Goal: Information Seeking & Learning: Understand process/instructions

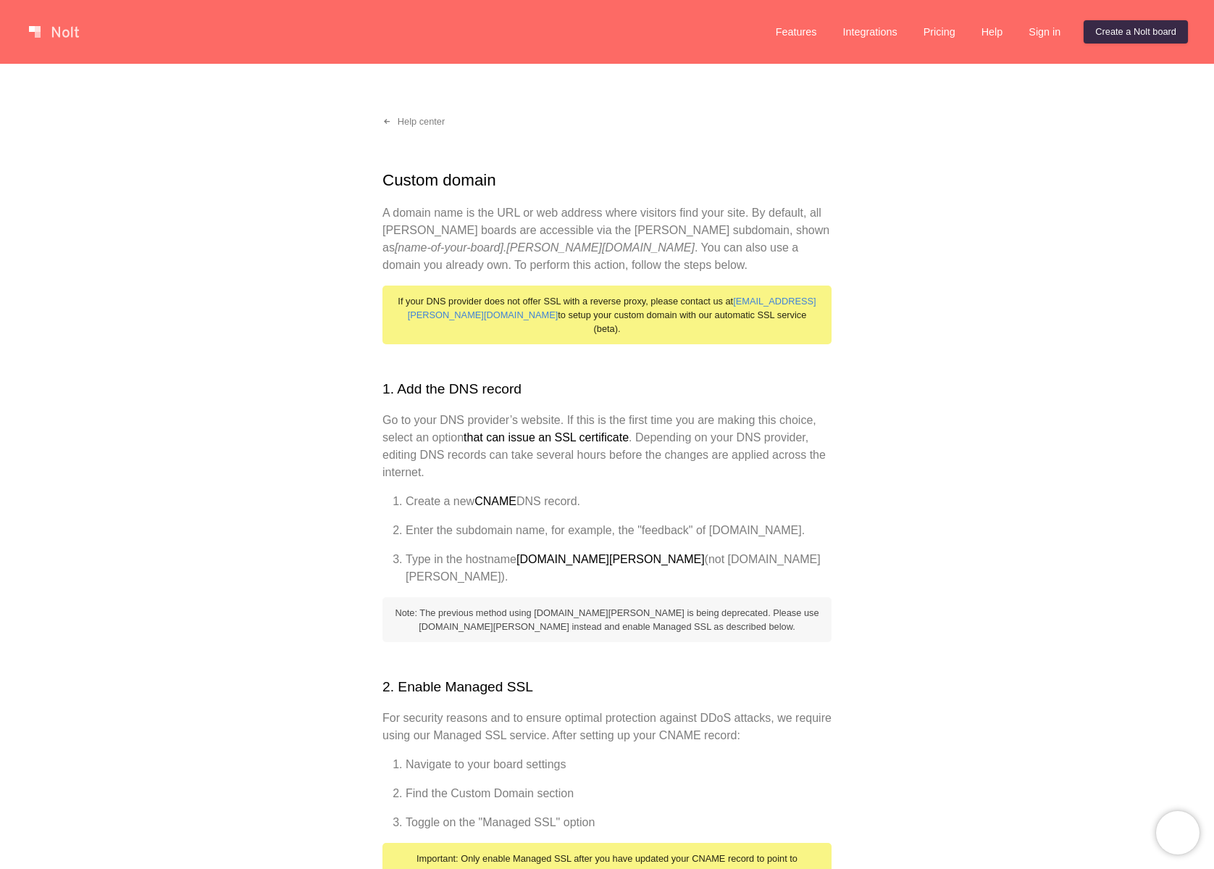
scroll to position [506, 0]
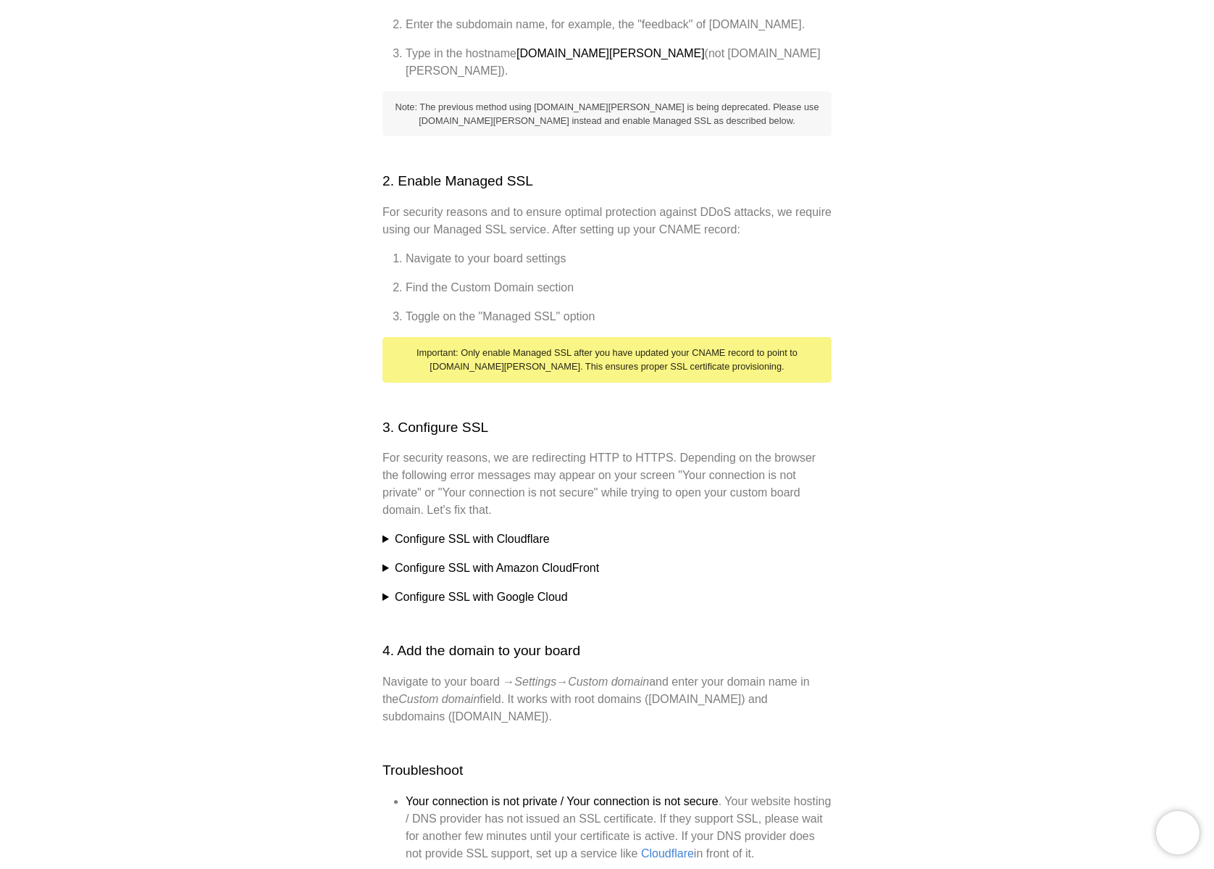
click at [489, 530] on summary "Configure SSL with Cloudflare" at bounding box center [607, 538] width 449 height 17
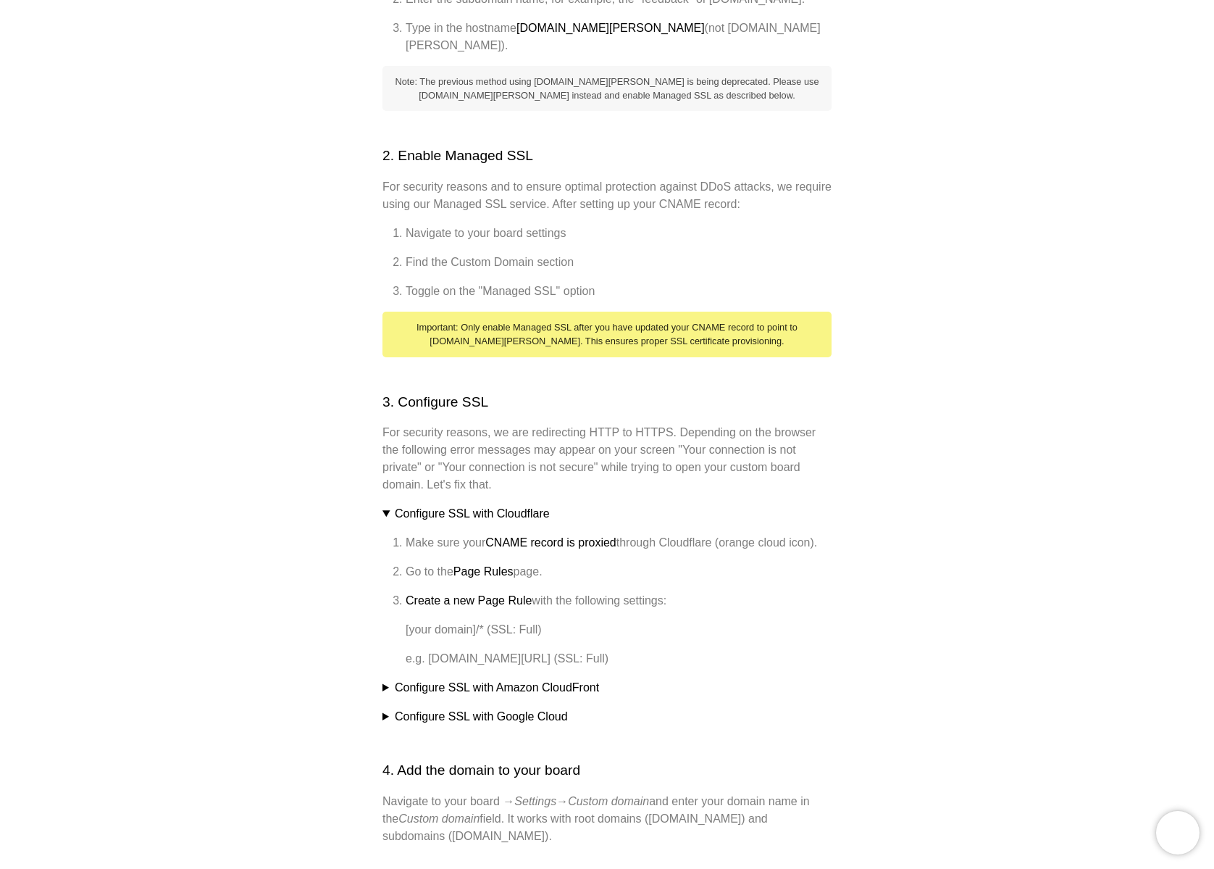
scroll to position [532, 0]
click at [633, 532] on li "Make sure your CNAME record is proxied through Cloudflare (orange cloud icon)." at bounding box center [619, 540] width 426 height 17
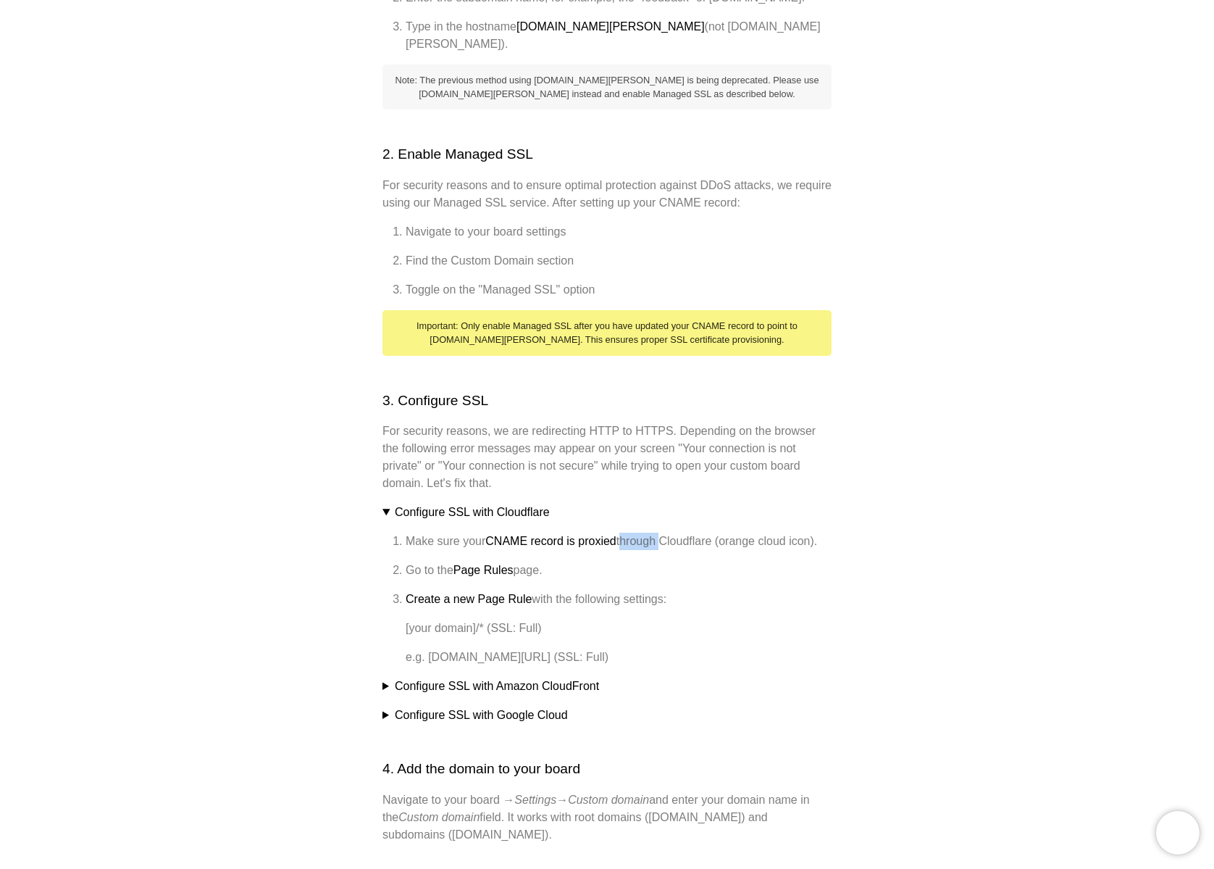
click at [633, 532] on li "Make sure your CNAME record is proxied through Cloudflare (orange cloud icon)." at bounding box center [619, 540] width 426 height 17
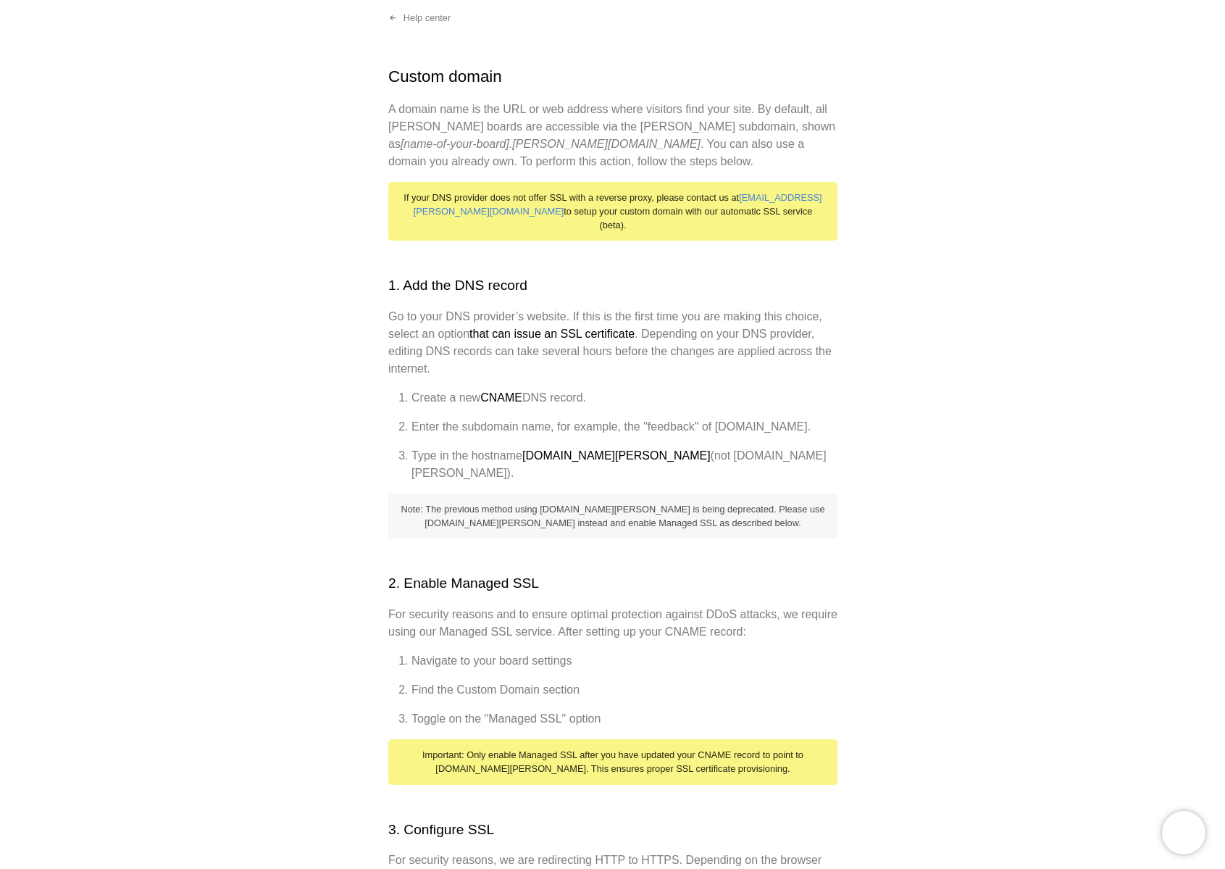
scroll to position [0, 0]
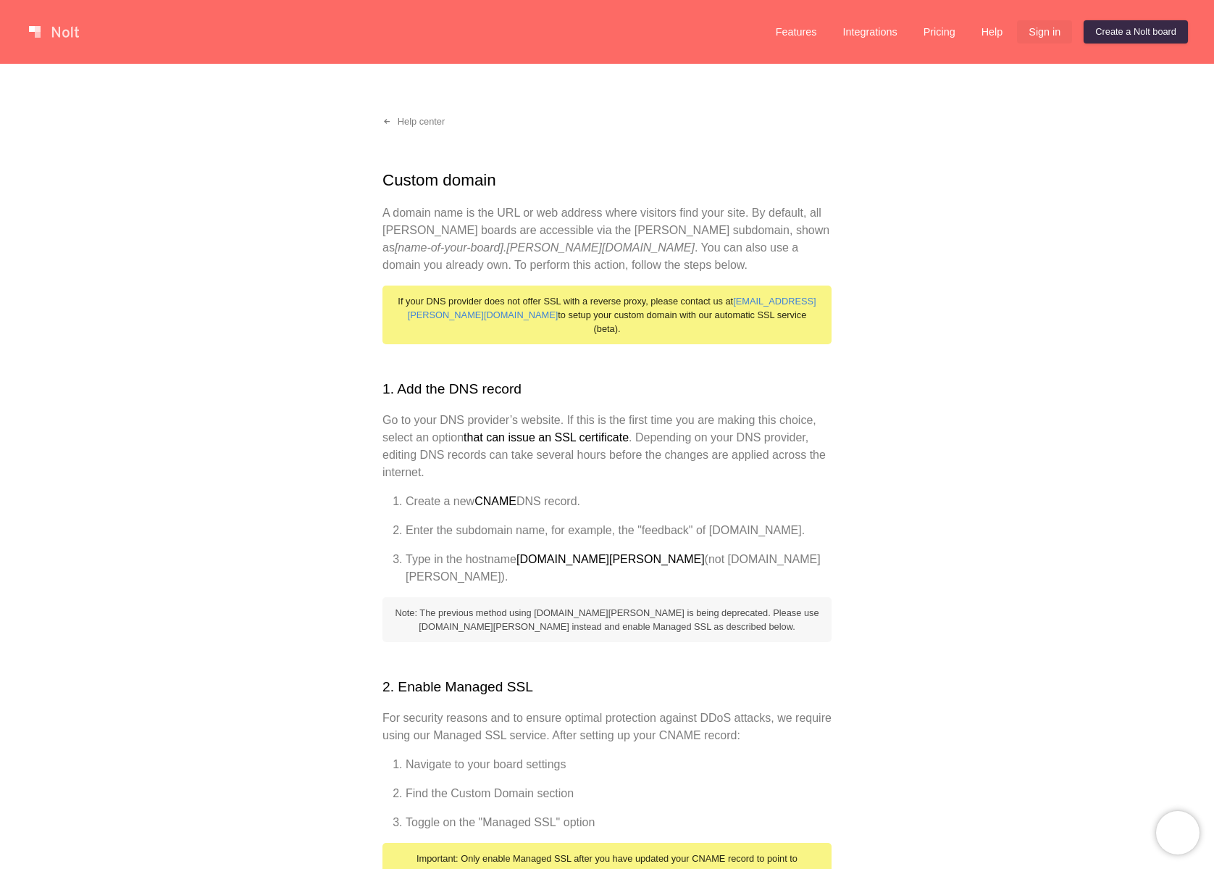
click at [1032, 25] on link "Sign in" at bounding box center [1044, 31] width 55 height 23
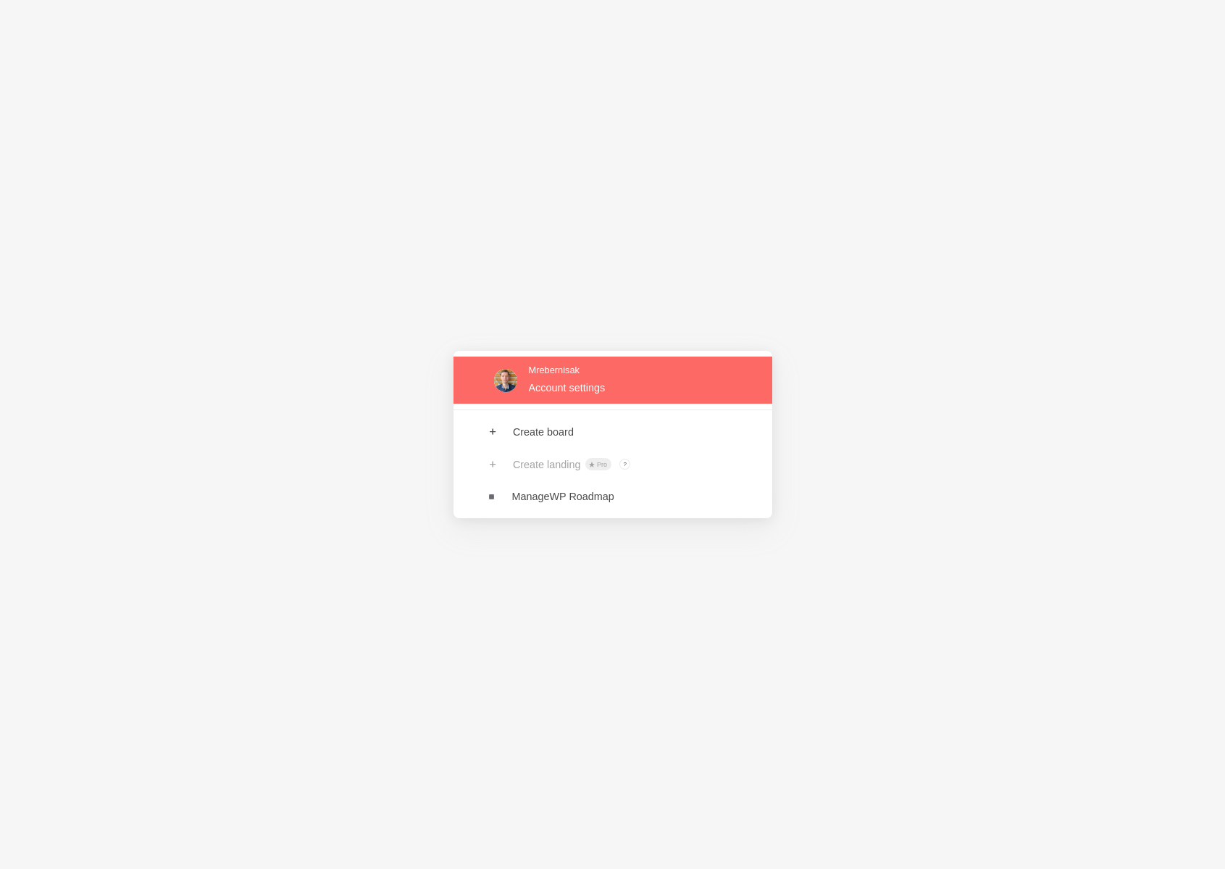
click at [630, 370] on link at bounding box center [613, 379] width 319 height 47
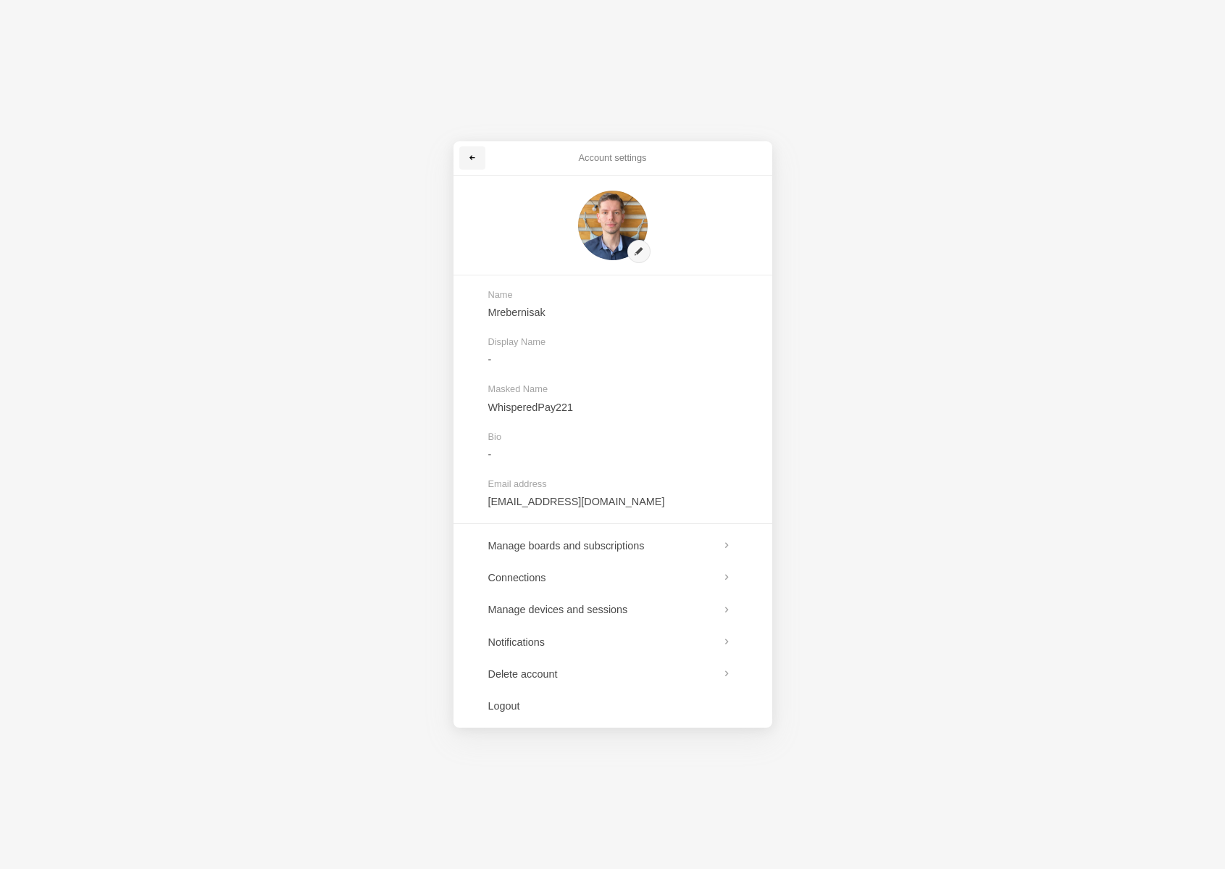
click at [474, 156] on span at bounding box center [472, 158] width 9 height 9
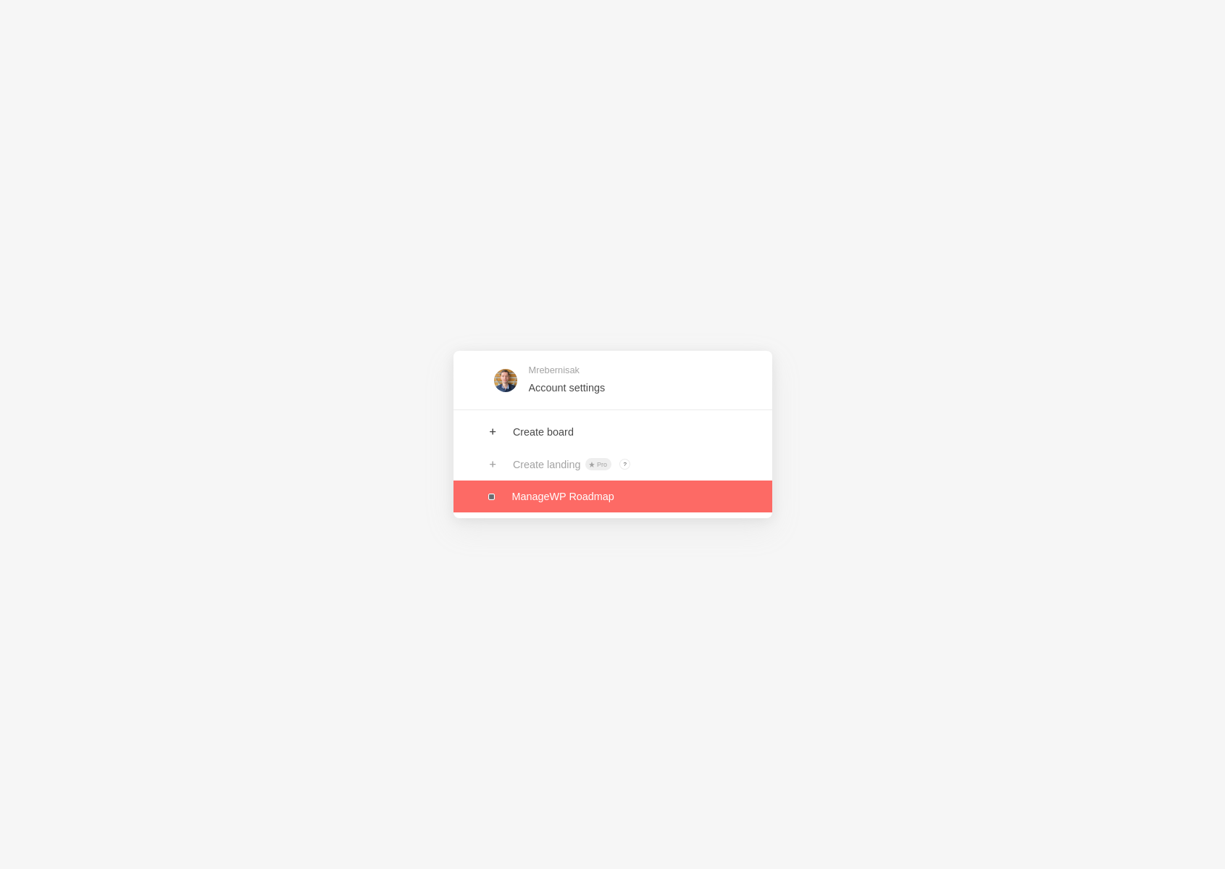
click at [605, 490] on link at bounding box center [613, 496] width 319 height 32
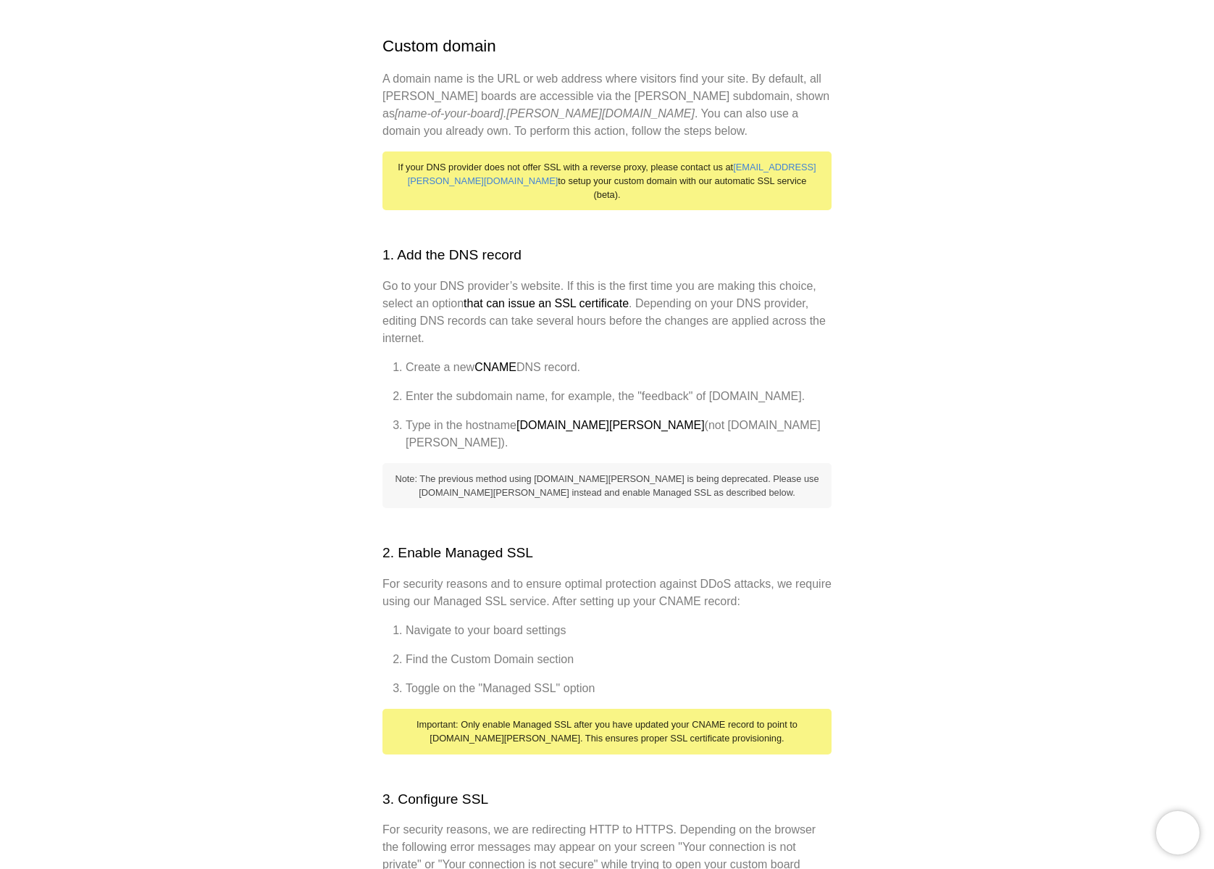
scroll to position [161, 0]
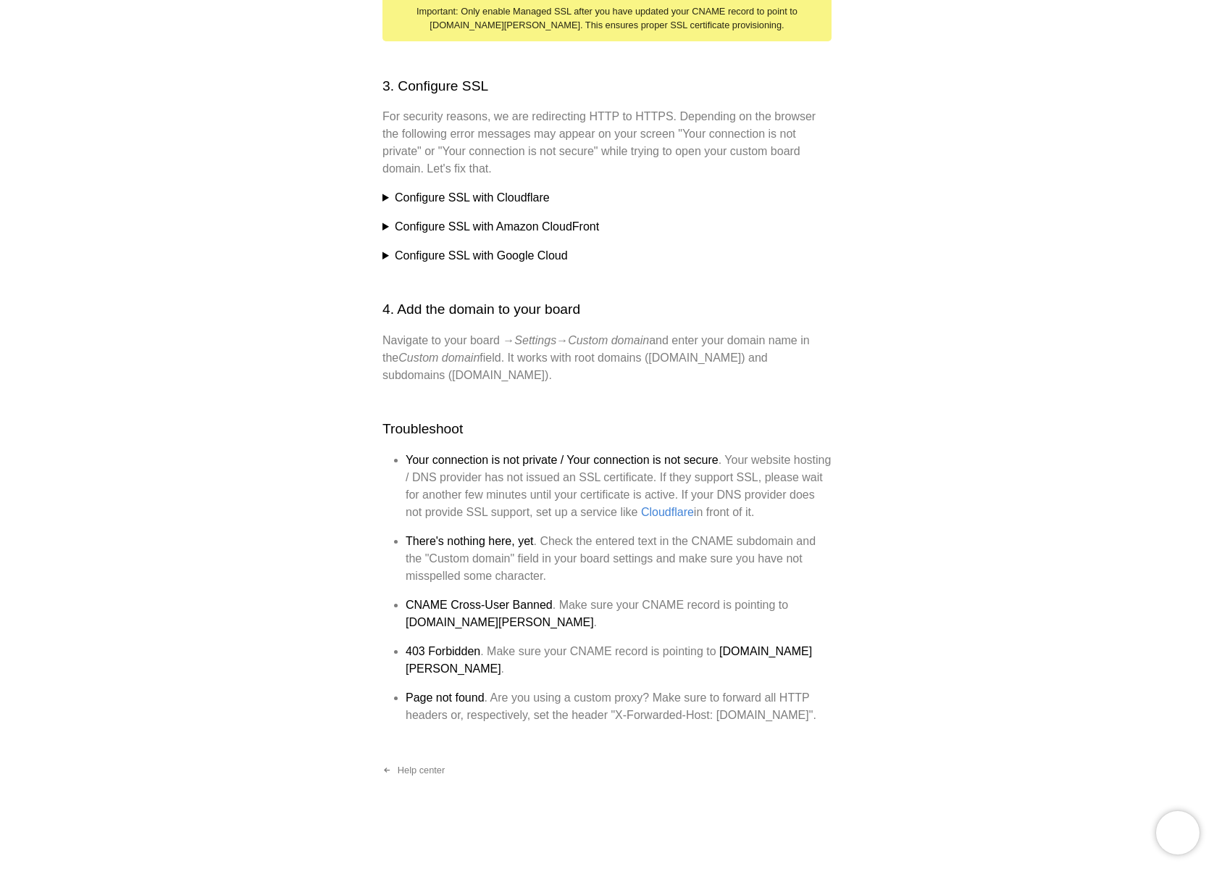
scroll to position [851, 0]
drag, startPoint x: 401, startPoint y: 598, endPoint x: 499, endPoint y: 632, distance: 104.2
click at [501, 628] on ul "Your connection is not private / Your connection is not secure . Your website h…" at bounding box center [607, 587] width 449 height 272
copy li "CNAME Cross-User Banned . Make sure your CNAME record is pointing to cname.nolt…"
click at [551, 614] on li "CNAME Cross-User Banned . Make sure your CNAME record is pointing to cname.nolt…" at bounding box center [619, 613] width 426 height 35
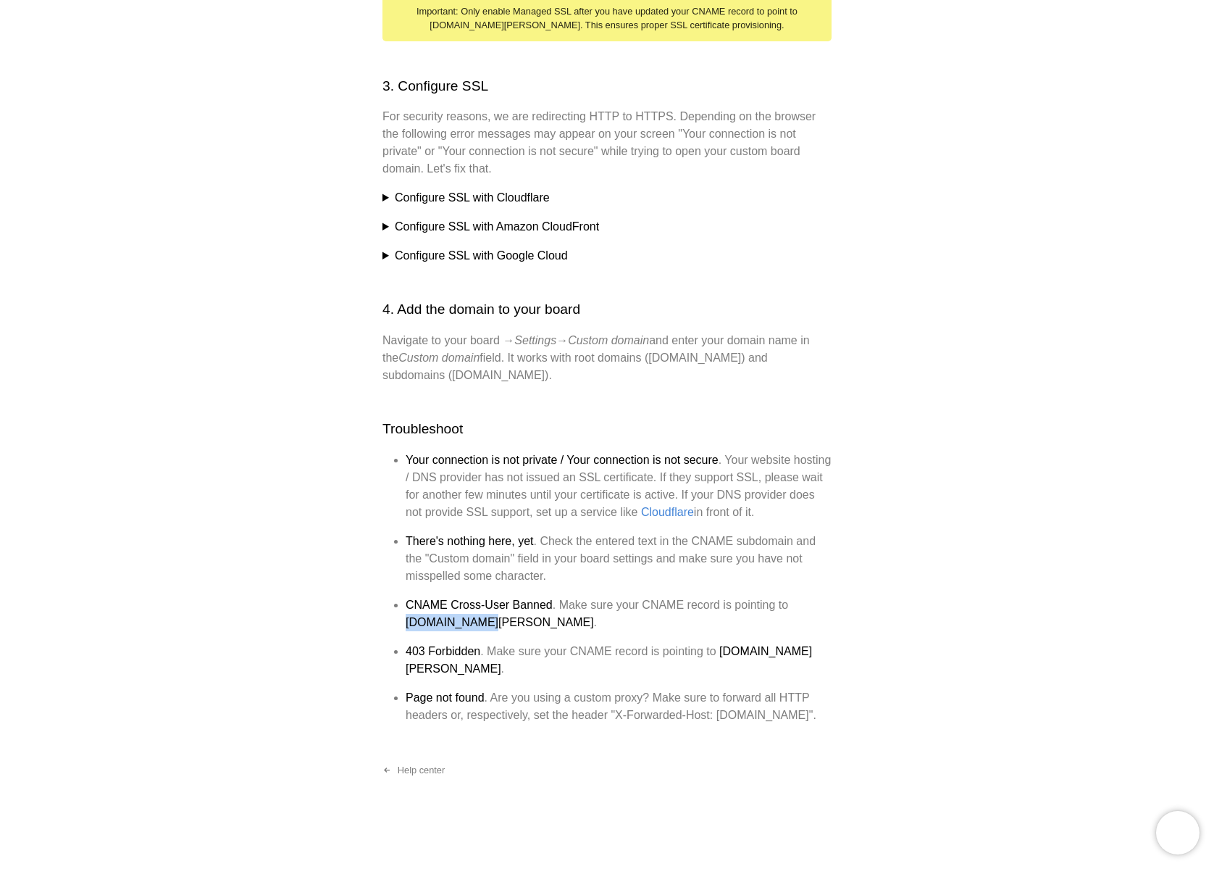
drag, startPoint x: 476, startPoint y: 625, endPoint x: 388, endPoint y: 629, distance: 88.5
click at [388, 629] on ul "Your connection is not private / Your connection is not secure . Your website h…" at bounding box center [607, 587] width 449 height 272
copy strong "[DOMAIN_NAME][PERSON_NAME]"
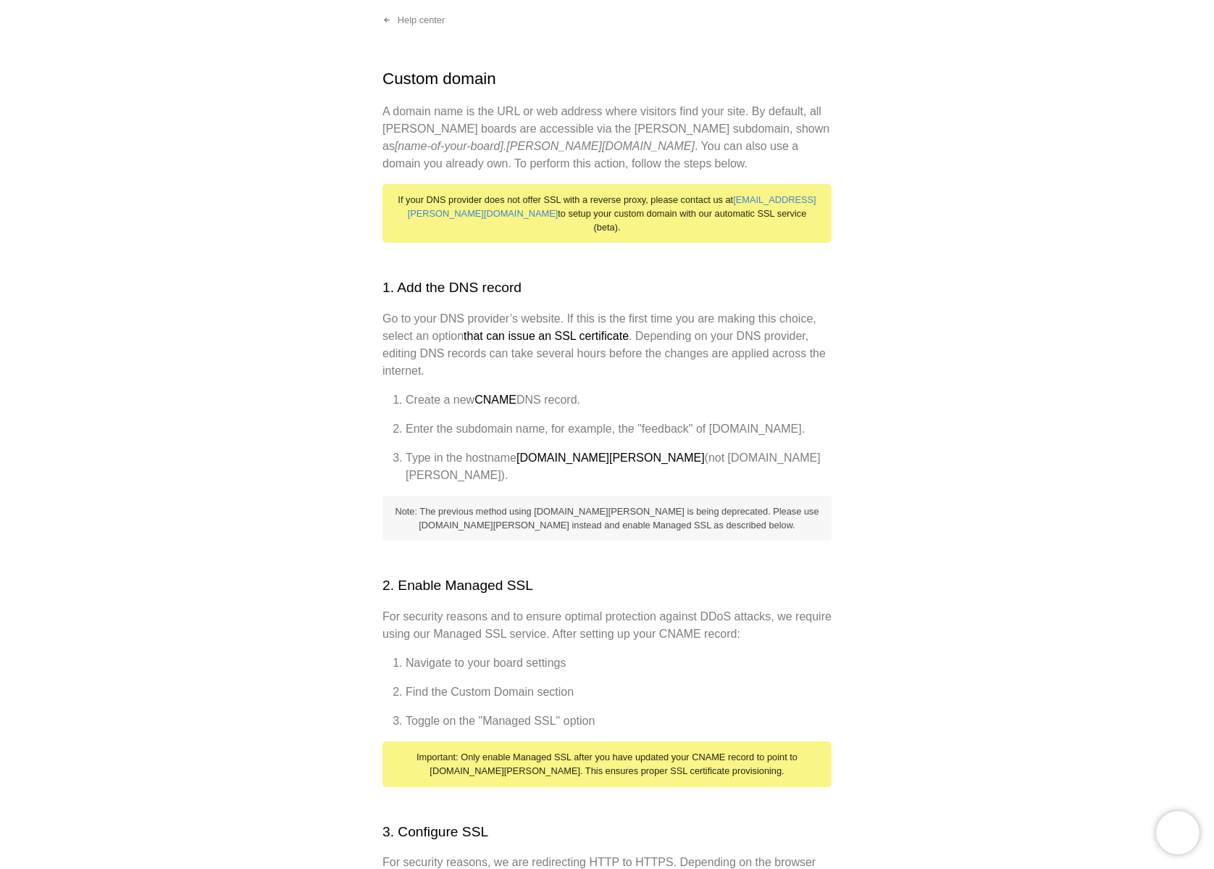
scroll to position [0, 0]
